Goal: Task Accomplishment & Management: Complete application form

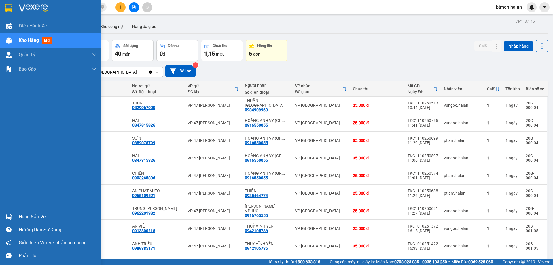
click at [31, 215] on div "Hàng sắp về" at bounding box center [58, 216] width 78 height 9
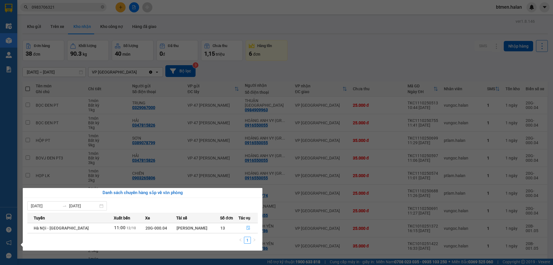
click at [247, 228] on icon "file-done" at bounding box center [248, 228] width 3 height 4
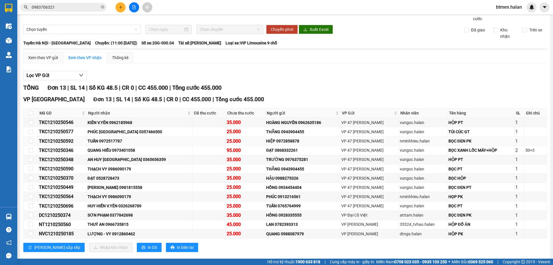
scroll to position [28, 0]
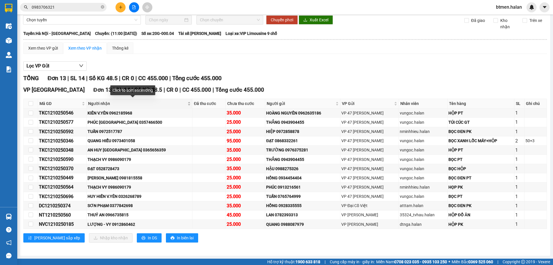
click at [108, 104] on span "Người nhận" at bounding box center [137, 103] width 99 height 6
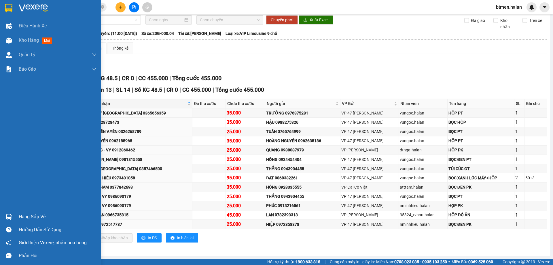
click at [24, 214] on div "Hàng sắp về" at bounding box center [58, 216] width 78 height 9
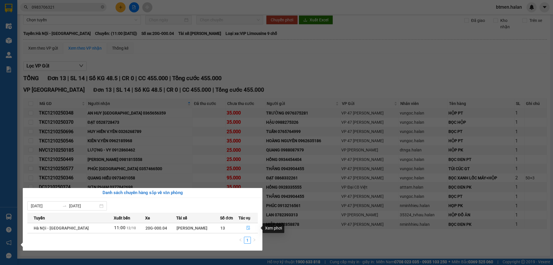
click at [246, 227] on icon "file-done" at bounding box center [248, 228] width 4 height 4
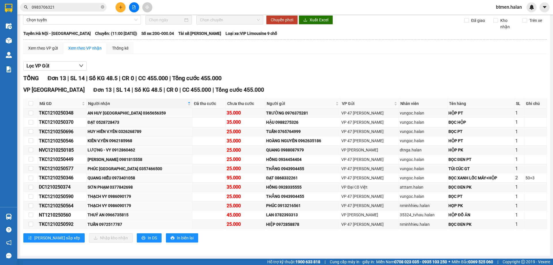
click at [471, 49] on div "Xem theo VP gửi Xem theo VP nhận Thống kê" at bounding box center [285, 48] width 524 height 12
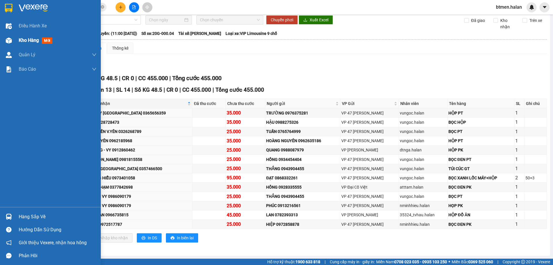
click at [14, 41] on div "Kho hàng mới" at bounding box center [50, 40] width 101 height 14
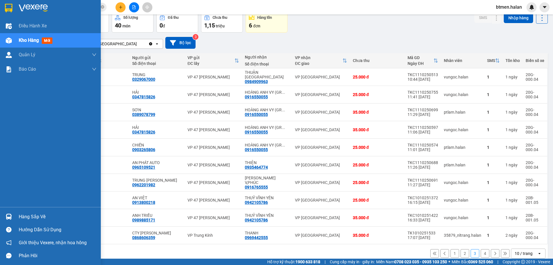
click at [27, 216] on input "checkbox" at bounding box center [28, 217] width 4 height 4
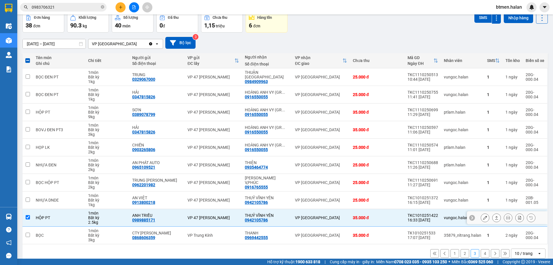
click at [37, 219] on div "HỘP PT" at bounding box center [59, 217] width 47 height 5
checkbox input "false"
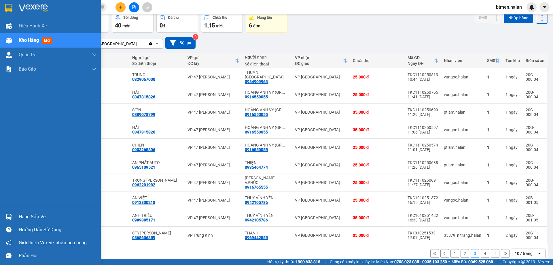
click at [7, 213] on div at bounding box center [9, 217] width 10 height 10
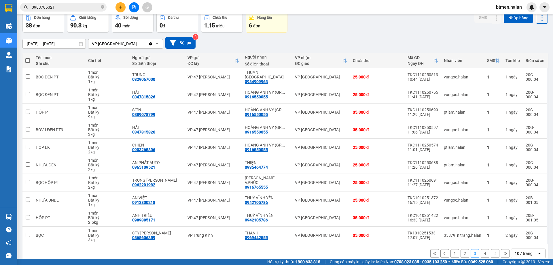
click at [448, 26] on section "Kết quả tìm kiếm ( 701 ) Bộ lọc Mã ĐH Trạng thái Món hàng Thu hộ Tổng cước Chưa…" at bounding box center [276, 132] width 553 height 265
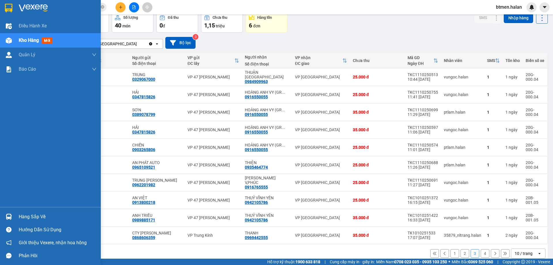
click at [26, 219] on div "Hàng sắp về" at bounding box center [58, 216] width 78 height 9
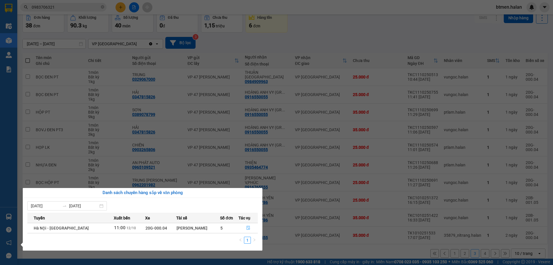
click at [246, 228] on icon "file-done" at bounding box center [248, 228] width 4 height 4
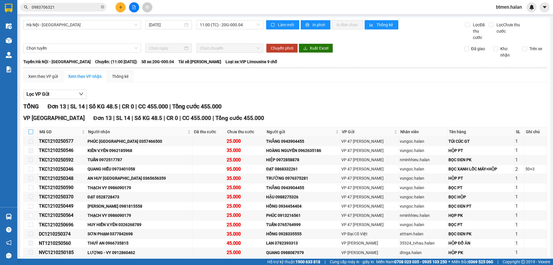
click at [29, 129] on label at bounding box center [31, 132] width 5 height 6
click at [29, 129] on input "checkbox" at bounding box center [31, 131] width 5 height 5
checkbox input "true"
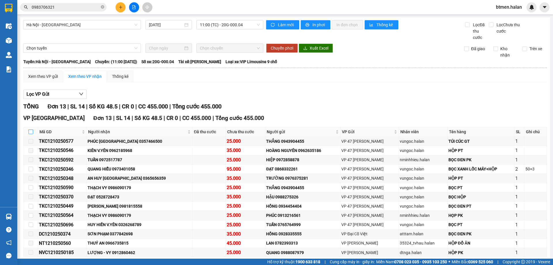
checkbox input "true"
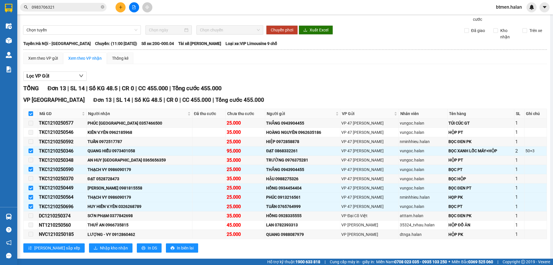
scroll to position [28, 0]
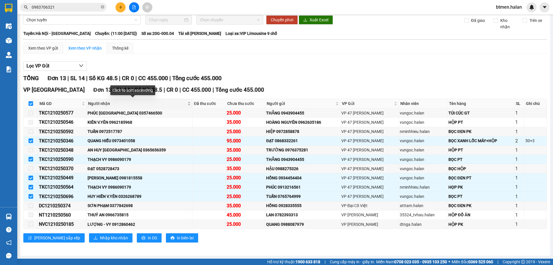
click at [107, 103] on span "Người nhận" at bounding box center [137, 103] width 99 height 6
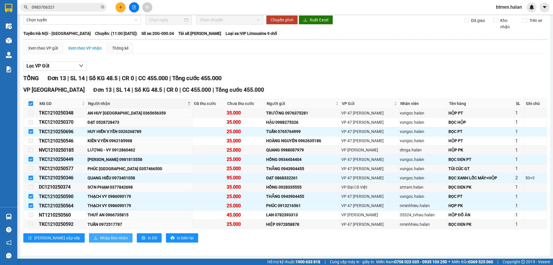
click at [100, 237] on span "Nhập kho nhận" at bounding box center [114, 238] width 28 height 6
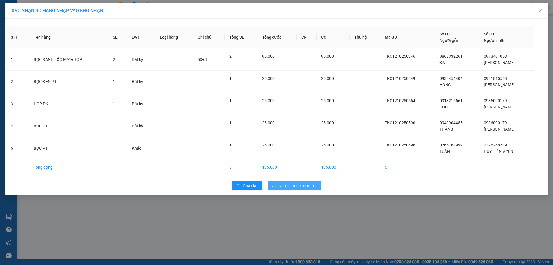
drag, startPoint x: 277, startPoint y: 181, endPoint x: 275, endPoint y: 183, distance: 3.1
click at [277, 182] on div "Quay lại Nhập hàng kho nhận" at bounding box center [276, 185] width 541 height 15
click at [275, 184] on icon "download" at bounding box center [274, 186] width 4 height 4
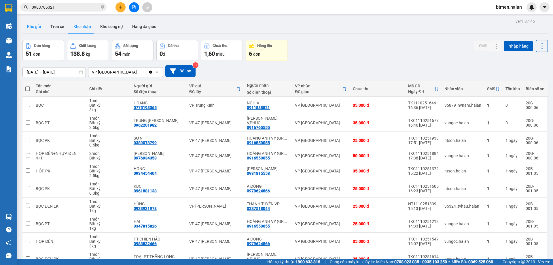
click at [41, 29] on button "Kho gửi" at bounding box center [33, 27] width 23 height 14
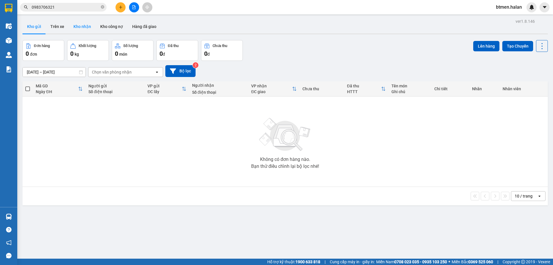
click at [78, 27] on button "Kho nhận" at bounding box center [82, 27] width 27 height 14
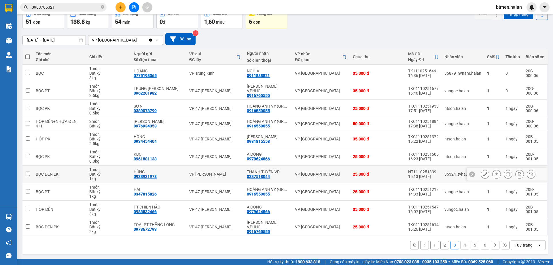
scroll to position [33, 0]
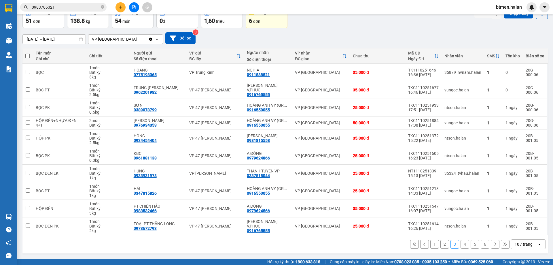
click at [431, 244] on button "1" at bounding box center [435, 244] width 9 height 9
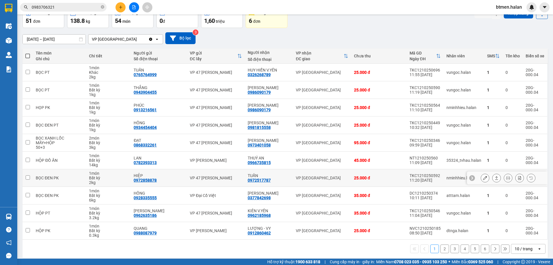
click at [481, 176] on button at bounding box center [485, 178] width 8 height 10
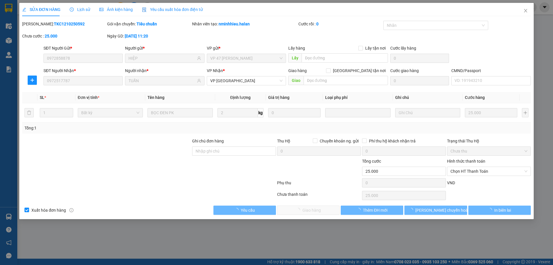
type input "0972858878"
type input "HIỆP"
type input "0972517787"
type input "TUẤN"
type input "0"
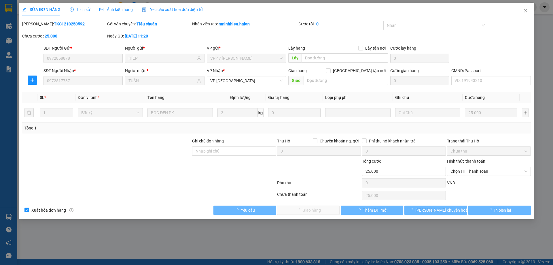
type input "25.000"
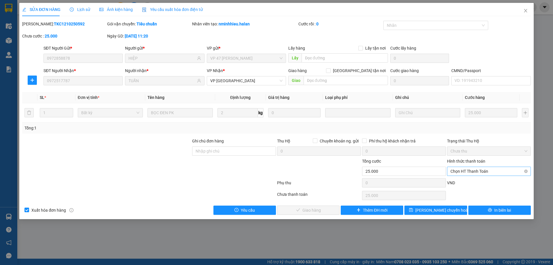
click at [478, 169] on span "Chọn HT Thanh Toán" at bounding box center [489, 171] width 77 height 9
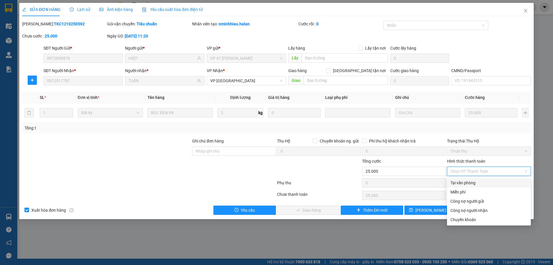
click at [455, 181] on div "Tại văn phòng" at bounding box center [489, 183] width 77 height 6
type input "0"
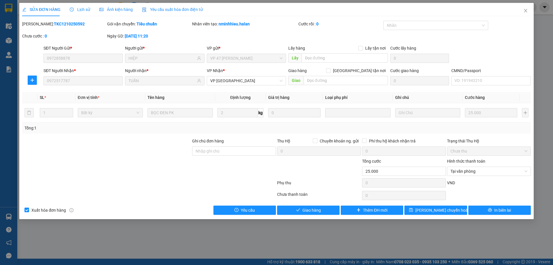
click at [310, 215] on div "SỬA ĐƠN HÀNG Lịch sử Ảnh kiện hàng Yêu cầu xuất hóa đơn điện tử Total Paid Fee …" at bounding box center [276, 111] width 515 height 216
click at [318, 211] on span "Giao hàng" at bounding box center [312, 210] width 18 height 6
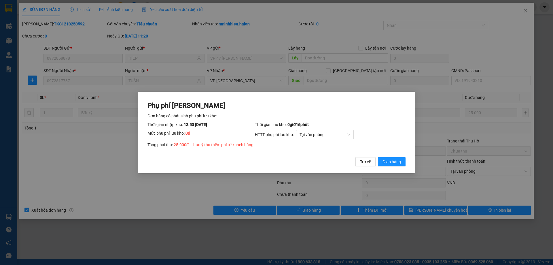
drag, startPoint x: 398, startPoint y: 163, endPoint x: 503, endPoint y: 13, distance: 183.5
click at [398, 163] on span "Giao hàng" at bounding box center [392, 161] width 18 height 6
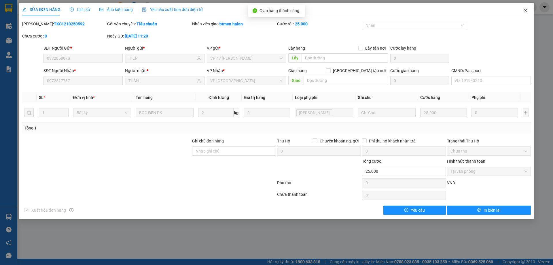
click at [525, 11] on icon "close" at bounding box center [526, 10] width 5 height 5
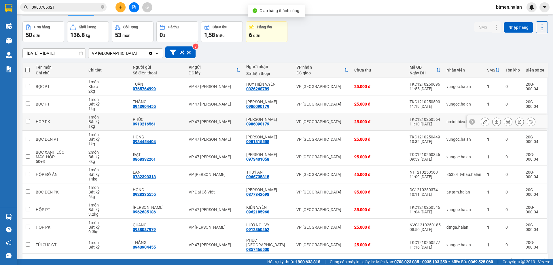
scroll to position [33, 0]
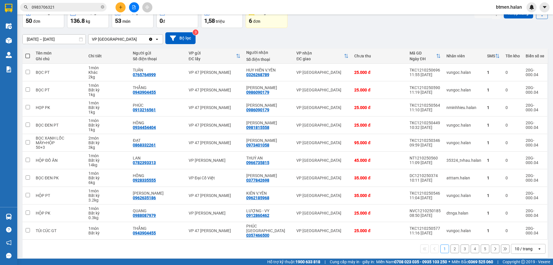
click at [451, 245] on button "2" at bounding box center [455, 248] width 9 height 9
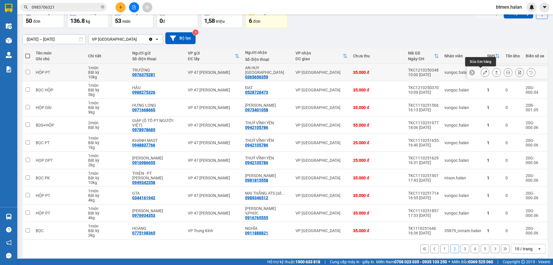
click at [483, 73] on icon at bounding box center [485, 72] width 4 height 4
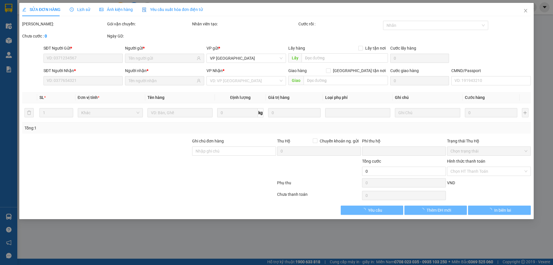
type input "0976375281"
type input "TRƯỜNG"
type input "0365656359"
type input "AN HUY VĨNH YÊN"
type input "0"
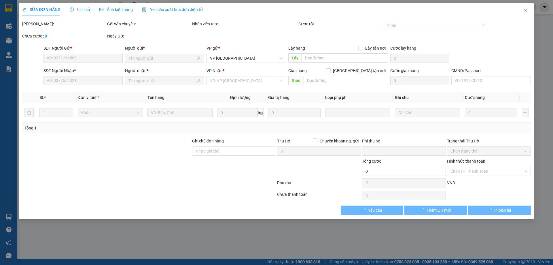
type input "35.000"
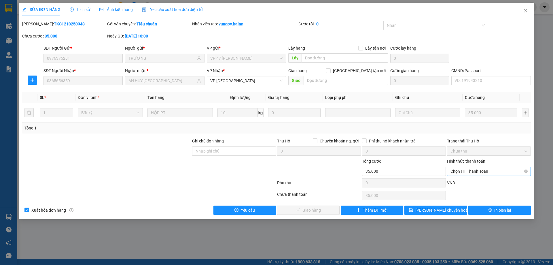
click at [461, 173] on span "Chọn HT Thanh Toán" at bounding box center [489, 171] width 77 height 9
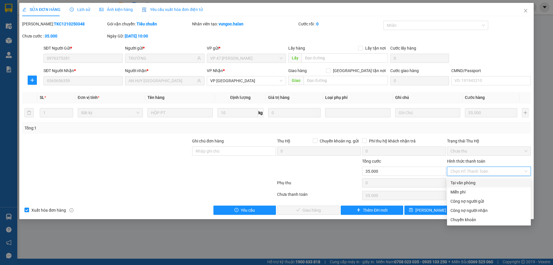
click at [456, 184] on div "Tại văn phòng" at bounding box center [489, 183] width 77 height 6
type input "0"
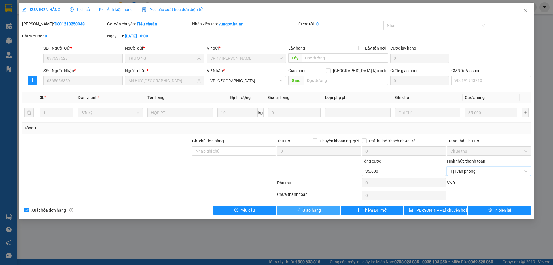
click at [309, 213] on button "Giao hàng" at bounding box center [308, 209] width 63 height 9
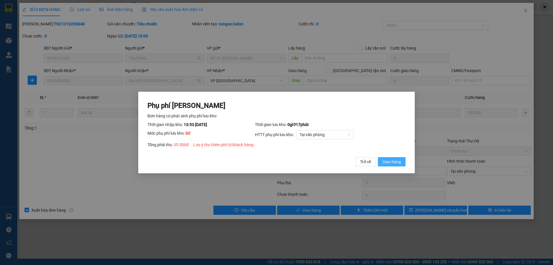
click at [397, 161] on span "Giao hàng" at bounding box center [392, 161] width 18 height 6
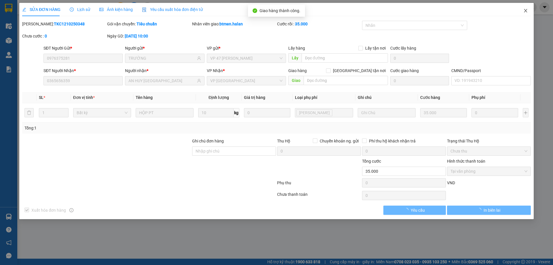
click at [524, 11] on icon "close" at bounding box center [526, 10] width 5 height 5
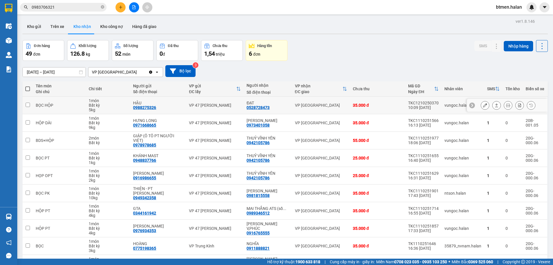
click at [483, 105] on icon at bounding box center [485, 105] width 4 height 4
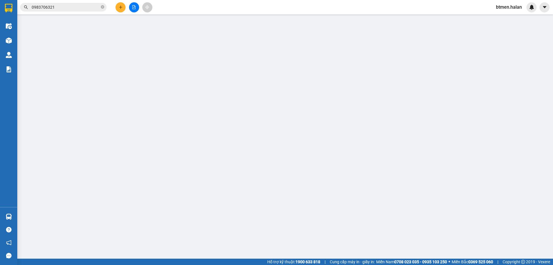
type input "0988275326"
type input "HẬU"
type input "0528728473"
type input "ĐẠT"
type input "0"
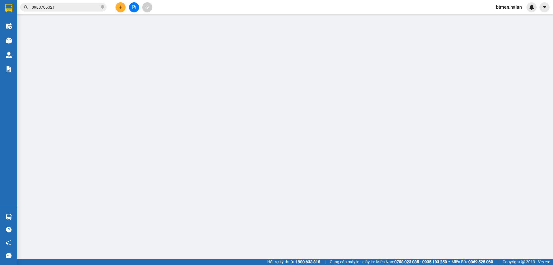
type input "35.000"
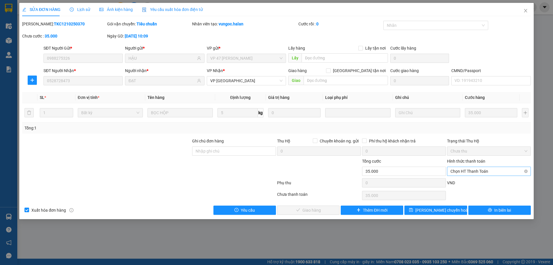
click at [475, 168] on span "Chọn HT Thanh Toán" at bounding box center [489, 171] width 77 height 9
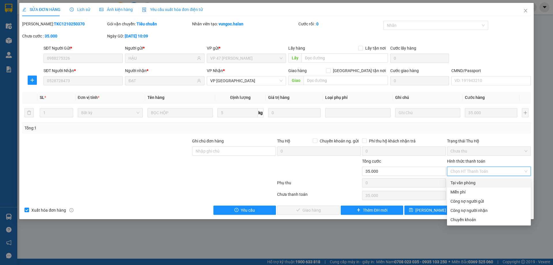
drag, startPoint x: 471, startPoint y: 183, endPoint x: 297, endPoint y: 226, distance: 179.1
click at [471, 184] on div "Tại văn phòng" at bounding box center [489, 183] width 77 height 6
type input "0"
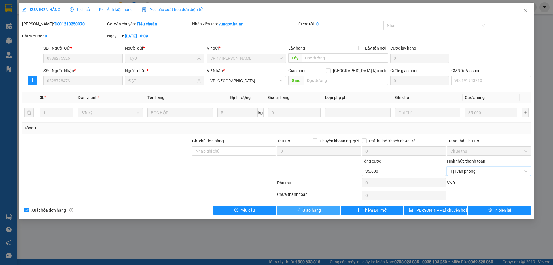
click at [299, 213] on button "Giao hàng" at bounding box center [308, 209] width 63 height 9
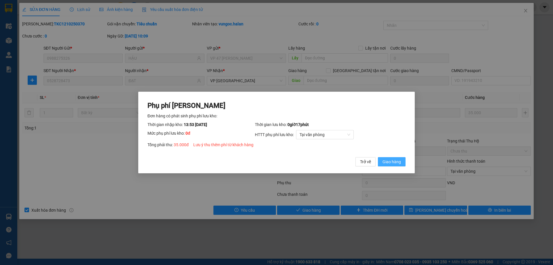
click at [393, 163] on span "Giao hàng" at bounding box center [392, 161] width 18 height 6
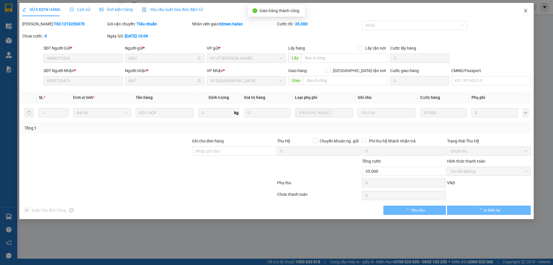
click at [528, 11] on icon "close" at bounding box center [526, 10] width 5 height 5
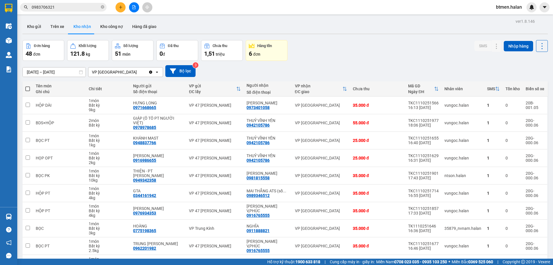
click at [123, 10] on button at bounding box center [121, 7] width 10 height 10
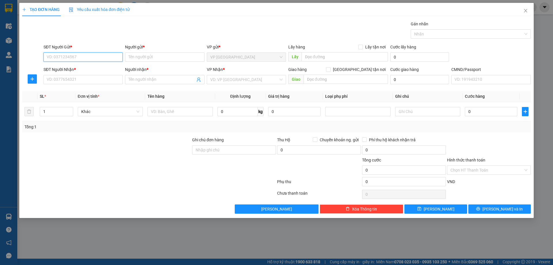
click at [86, 61] on input "SĐT Người Gửi *" at bounding box center [83, 56] width 79 height 9
paste input "Hà Huy lxe 0336133883"
drag, startPoint x: 68, startPoint y: 58, endPoint x: 43, endPoint y: 66, distance: 25.8
click at [43, 66] on form "SĐT Người Gửi * Hà Huy lxe 0336133883 Hà Huy lxe 0336133883 Người gửi * Tên ngư…" at bounding box center [276, 65] width 509 height 43
type input "0336133883"
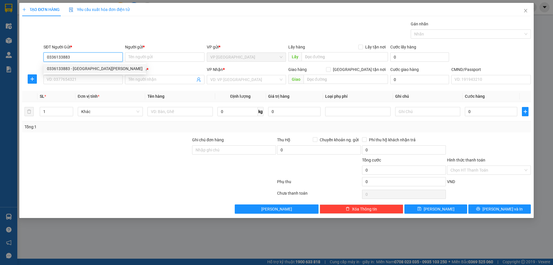
click at [90, 72] on div "0336133883 - Hà Huy lxe" at bounding box center [95, 68] width 103 height 9
type input "Hà Huy lxe"
type input "0336133883"
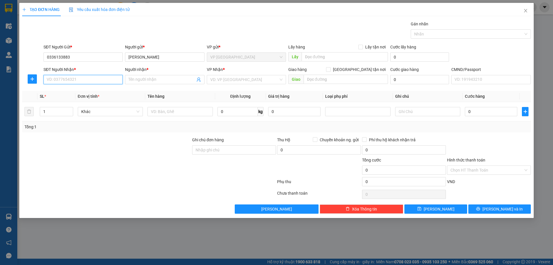
click at [90, 80] on input "SĐT Người Nhận *" at bounding box center [83, 79] width 79 height 9
click at [85, 95] on div "0336133883 - Hà Huy lxe" at bounding box center [95, 90] width 103 height 9
type input "0336133883"
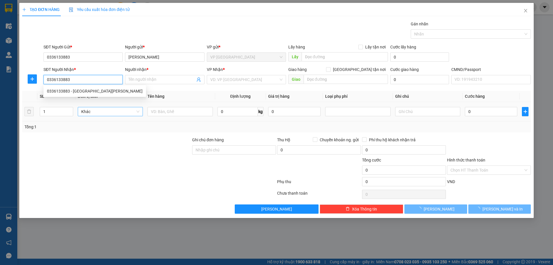
type input "Hà Huy lxe"
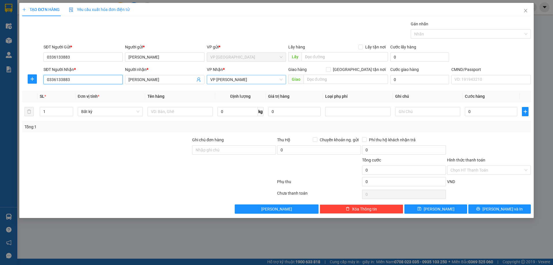
click at [215, 82] on span "VP Võ Chí Công" at bounding box center [246, 79] width 72 height 9
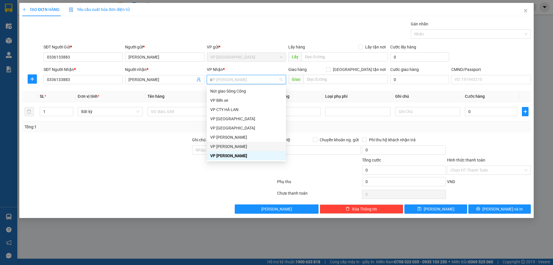
scroll to position [39, 0]
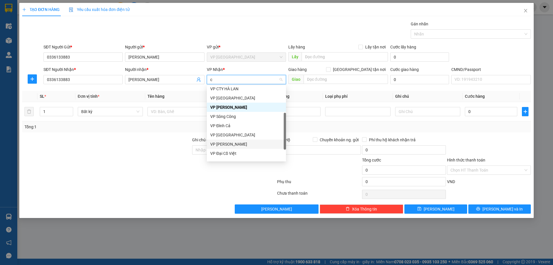
type input "ch"
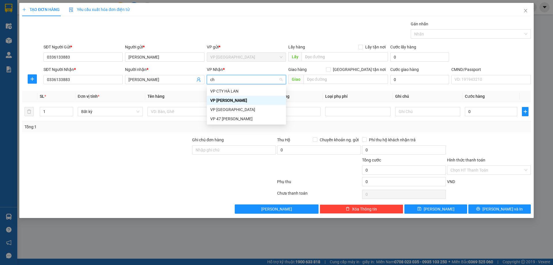
scroll to position [0, 0]
click at [228, 113] on div "VP Trường Chinh" at bounding box center [246, 109] width 79 height 9
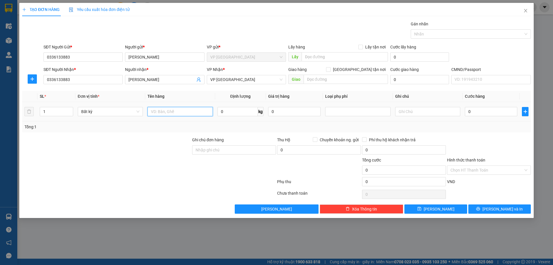
click at [179, 112] on input "text" at bounding box center [180, 111] width 65 height 9
type input "d"
type input "đồ gia dụng"
click at [241, 110] on input "0" at bounding box center [238, 111] width 40 height 9
click at [368, 116] on div at bounding box center [357, 112] width 65 height 12
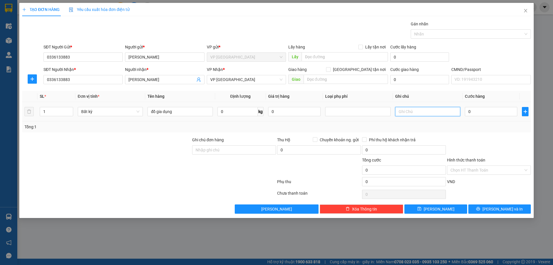
click at [399, 114] on input "text" at bounding box center [427, 111] width 65 height 9
type input "1k tq - sn sd"
click at [492, 114] on input "0" at bounding box center [491, 111] width 52 height 9
type input "7"
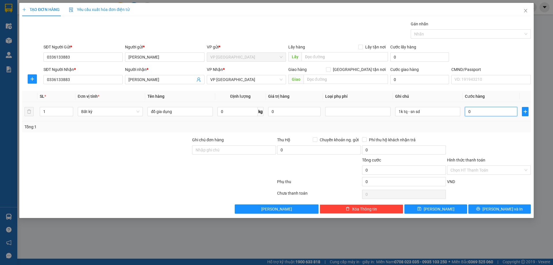
type input "7"
type input "70"
type input "700"
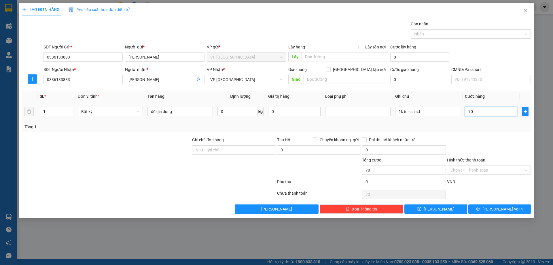
type input "700"
type input "7.000"
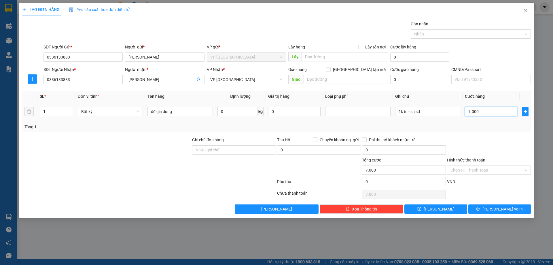
type input "70.000"
click at [475, 170] on input "Hình thức thanh toán" at bounding box center [487, 170] width 73 height 9
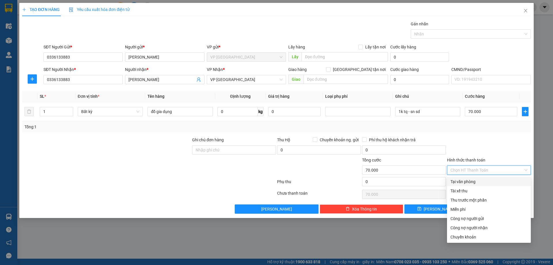
click at [469, 180] on div "Tại văn phòng" at bounding box center [489, 181] width 77 height 6
type input "0"
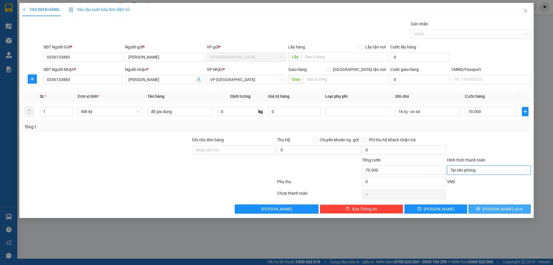
click at [493, 208] on button "Lưu và In" at bounding box center [500, 208] width 63 height 9
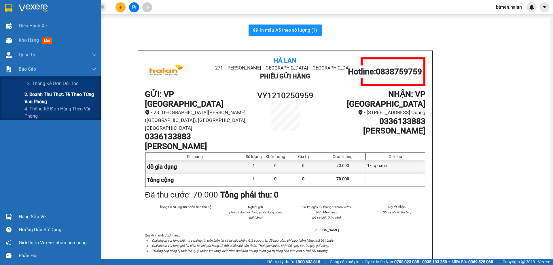
click at [41, 96] on span "2. Doanh thu thực tế theo từng văn phòng" at bounding box center [60, 98] width 72 height 14
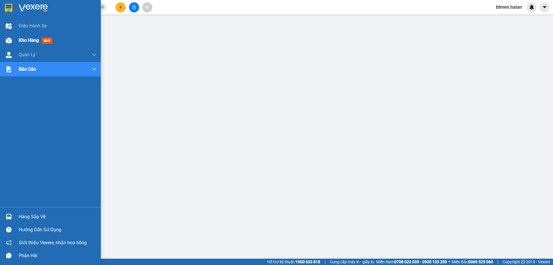
click at [31, 38] on span "Kho hàng" at bounding box center [29, 39] width 20 height 5
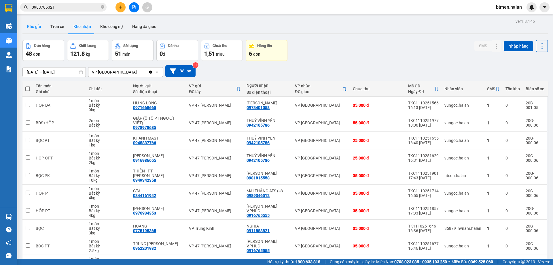
click at [40, 27] on button "Kho gửi" at bounding box center [33, 27] width 23 height 14
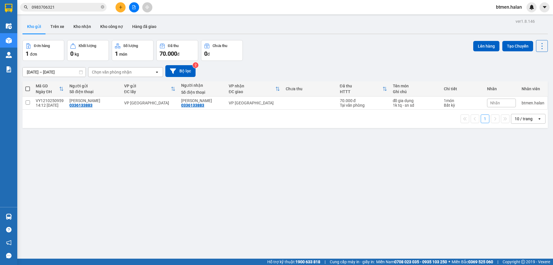
click at [25, 89] on th at bounding box center [27, 88] width 10 height 15
click at [27, 90] on span at bounding box center [27, 88] width 5 height 5
click at [28, 86] on input "checkbox" at bounding box center [28, 86] width 0 height 0
checkbox input "true"
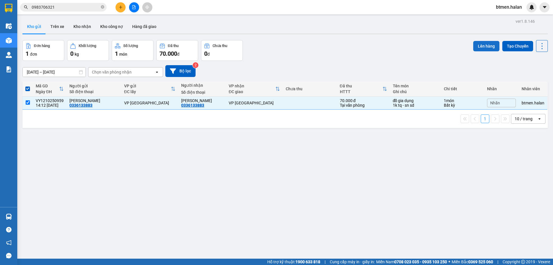
click at [482, 43] on button "Lên hàng" at bounding box center [486, 46] width 26 height 10
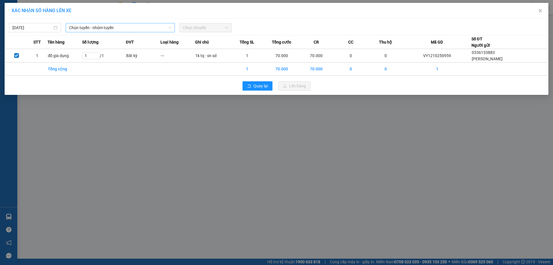
drag, startPoint x: 108, startPoint y: 33, endPoint x: 104, endPoint y: 31, distance: 4.0
click at [107, 32] on div "12/10/2025 Chọn tuyến - nhóm tuyến Chọn chuyến STT Tên hàng Số lượng ĐVT Loại h…" at bounding box center [277, 57] width 544 height 76
click at [105, 29] on span "Chọn tuyến - nhóm tuyến" at bounding box center [120, 27] width 102 height 9
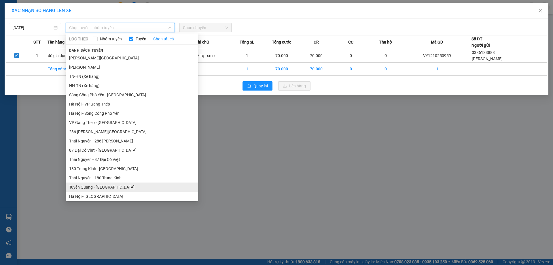
click at [97, 188] on li "Tuyên Quang - Hà Nội" at bounding box center [132, 186] width 133 height 9
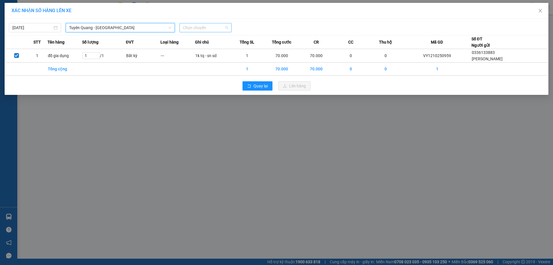
click at [204, 28] on span "Chọn chuyến" at bounding box center [205, 27] width 45 height 9
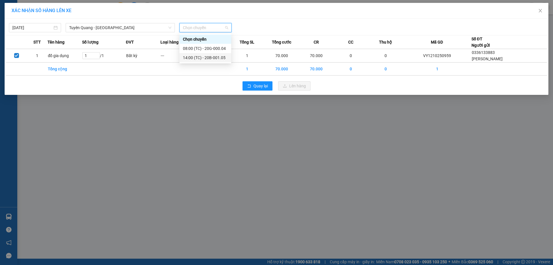
click at [207, 54] on div "14:00 (TC) - 20B-001.05" at bounding box center [206, 57] width 52 height 9
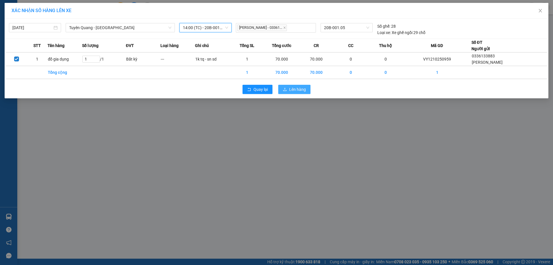
click at [299, 90] on span "Lên hàng" at bounding box center [297, 89] width 17 height 6
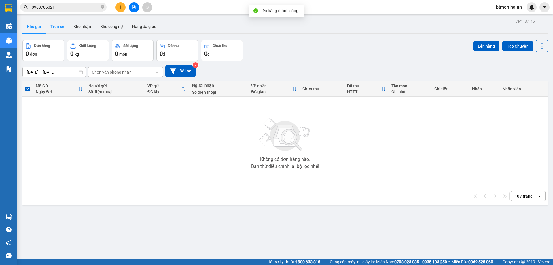
click at [50, 24] on button "Trên xe" at bounding box center [57, 27] width 23 height 14
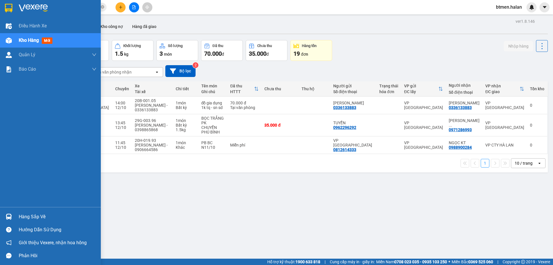
click at [20, 216] on div "Hàng sắp về" at bounding box center [58, 216] width 78 height 9
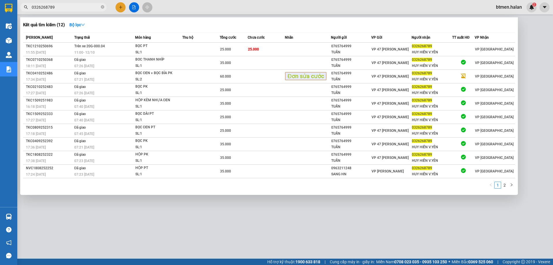
click at [75, 5] on input "0326268789" at bounding box center [66, 7] width 68 height 6
click at [120, 5] on div at bounding box center [276, 132] width 553 height 265
